Goal: Register for event/course

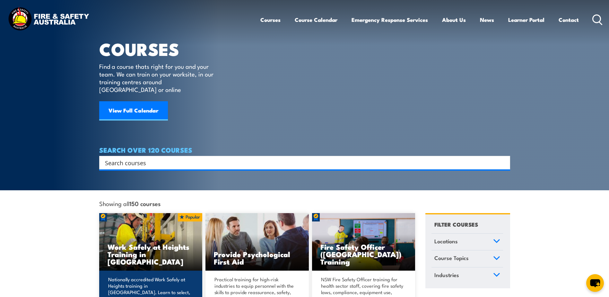
scroll to position [64, 0]
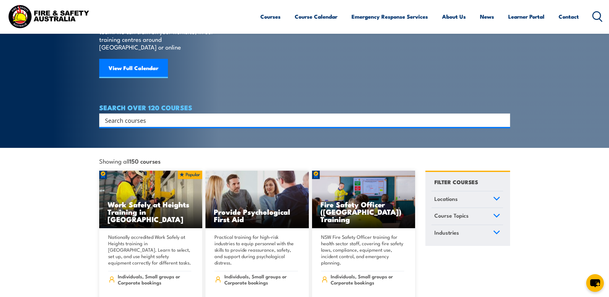
click at [497, 196] on icon at bounding box center [496, 198] width 7 height 4
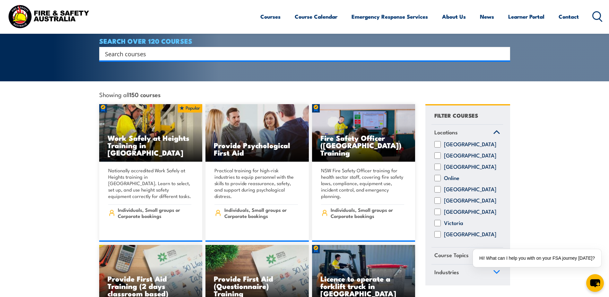
scroll to position [161, 0]
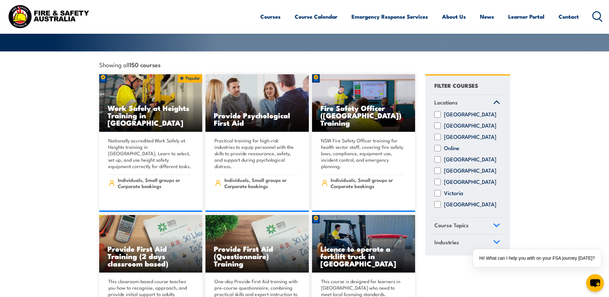
click at [436, 190] on input "Victoria" at bounding box center [438, 193] width 6 height 6
checkbox input "true"
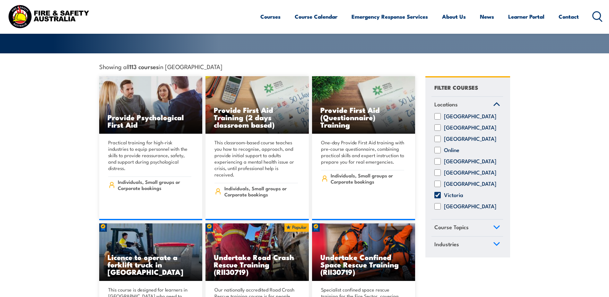
scroll to position [161, 0]
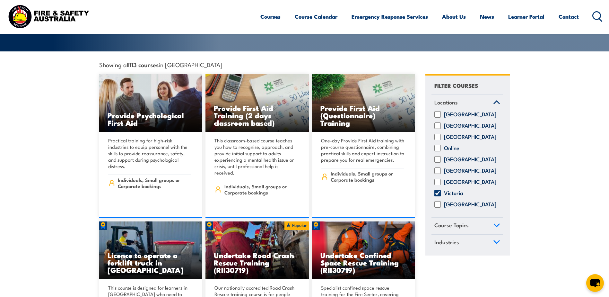
click at [469, 220] on link "Course Topics" at bounding box center [468, 225] width 72 height 17
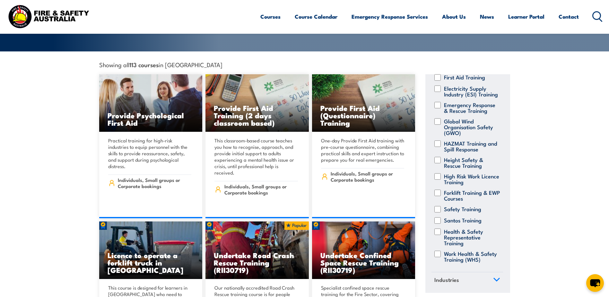
scroll to position [126, 0]
click at [446, 228] on label "Health & Safety Representative Training" at bounding box center [472, 236] width 56 height 17
click at [441, 228] on input "Health & Safety Representative Training" at bounding box center [438, 231] width 6 height 6
checkbox input "true"
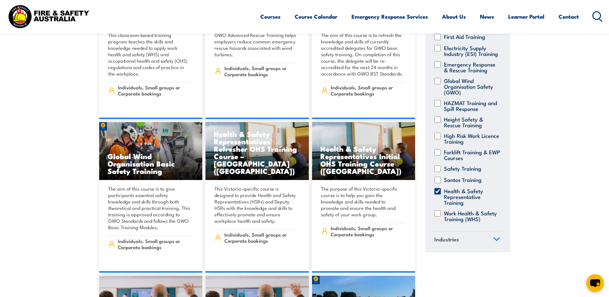
scroll to position [2056, 0]
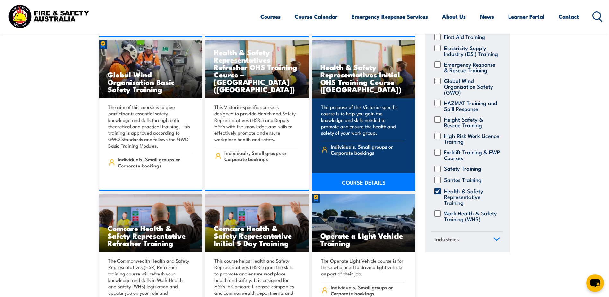
click at [347, 76] on h3 "Health & Safety Representatives Initial OHS Training Course ([GEOGRAPHIC_DATA])" at bounding box center [364, 78] width 87 height 30
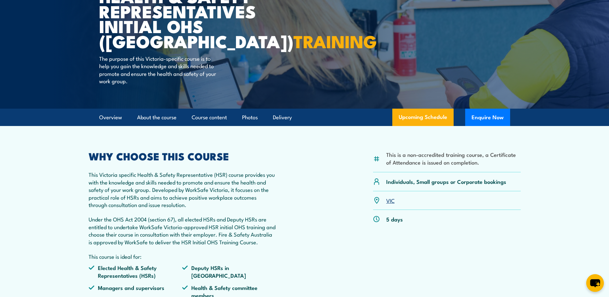
scroll to position [96, 0]
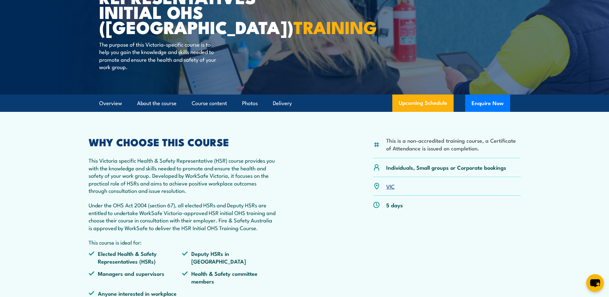
click at [392, 184] on link "VIC" at bounding box center [390, 186] width 8 height 8
